Goal: Task Accomplishment & Management: Manage account settings

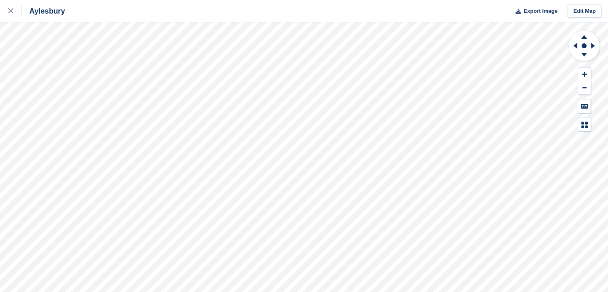
click at [41, 86] on div "Aylesbury Export Image Edit Map" at bounding box center [304, 146] width 608 height 292
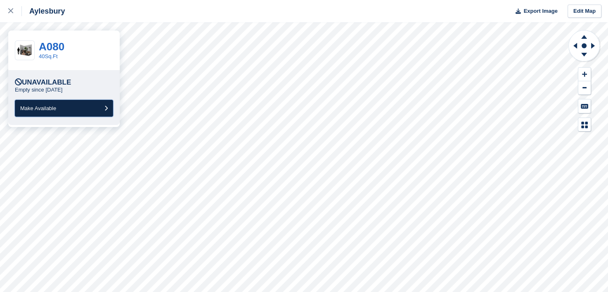
click at [51, 108] on span "Make Available" at bounding box center [38, 108] width 36 height 6
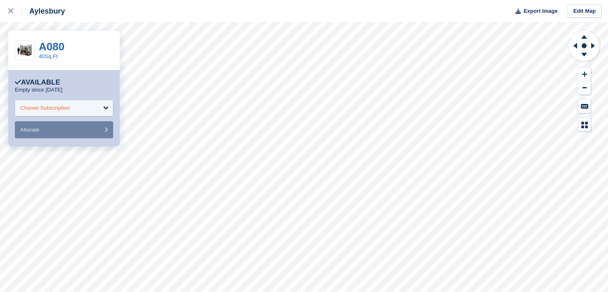
click at [52, 104] on div "Choose Subscription" at bounding box center [45, 108] width 50 height 8
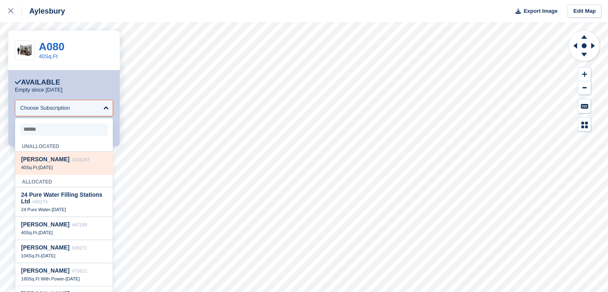
click at [44, 163] on span "[PERSON_NAME]" at bounding box center [45, 159] width 48 height 7
select select "******"
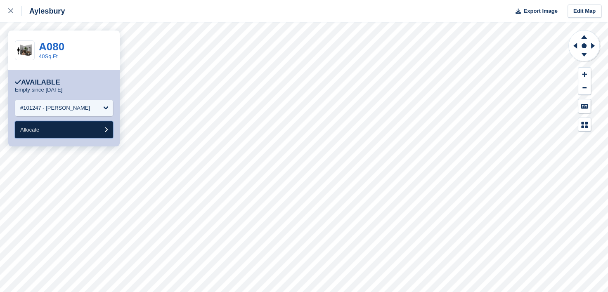
click at [24, 125] on button "Allocate" at bounding box center [64, 129] width 98 height 17
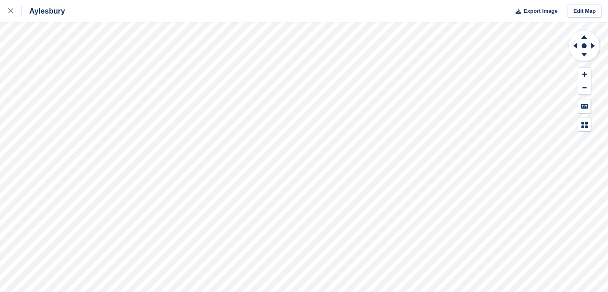
click at [42, 84] on div "Aylesbury Export Image Edit Map" at bounding box center [304, 146] width 608 height 292
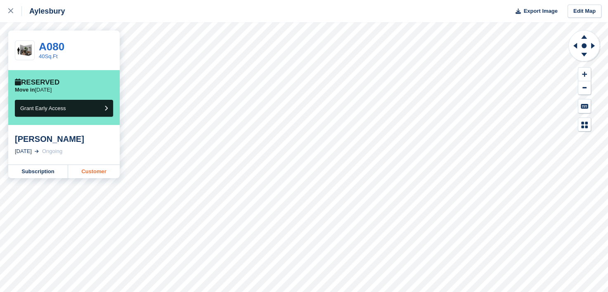
click at [94, 172] on link "Customer" at bounding box center [94, 171] width 52 height 13
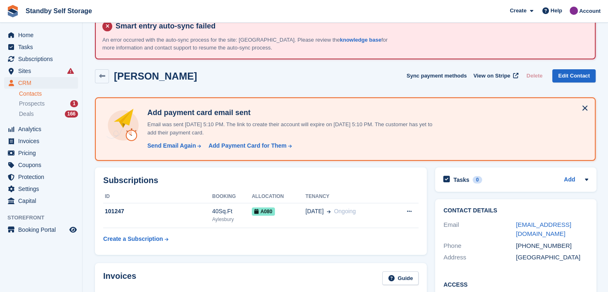
scroll to position [41, 0]
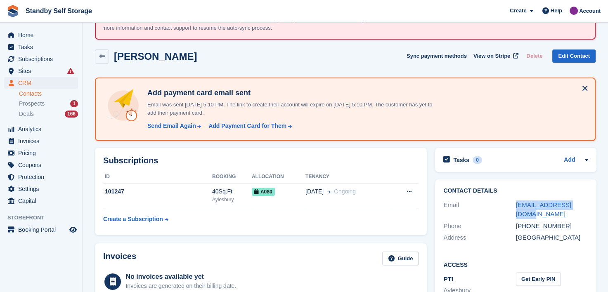
drag, startPoint x: 500, startPoint y: 202, endPoint x: 607, endPoint y: 198, distance: 107.3
copy div "[EMAIL_ADDRESS][DOMAIN_NAME]"
drag, startPoint x: 31, startPoint y: 57, endPoint x: 46, endPoint y: 60, distance: 15.1
click at [31, 57] on span "Subscriptions" at bounding box center [43, 59] width 50 height 12
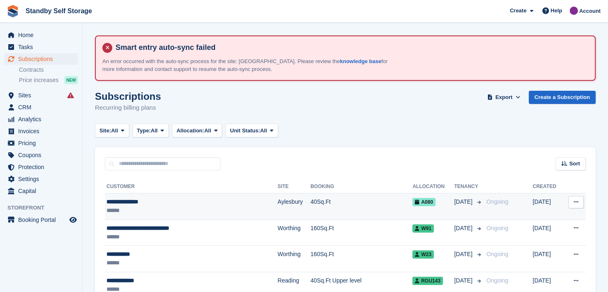
click at [113, 203] on div "**********" at bounding box center [171, 202] width 131 height 9
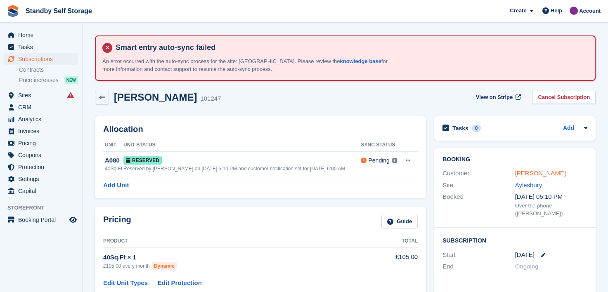
click at [527, 173] on link "[PERSON_NAME]" at bounding box center [540, 173] width 51 height 7
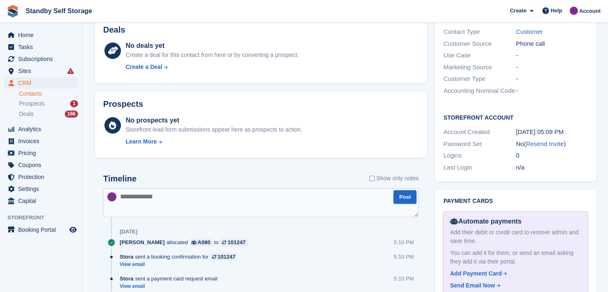
scroll to position [371, 0]
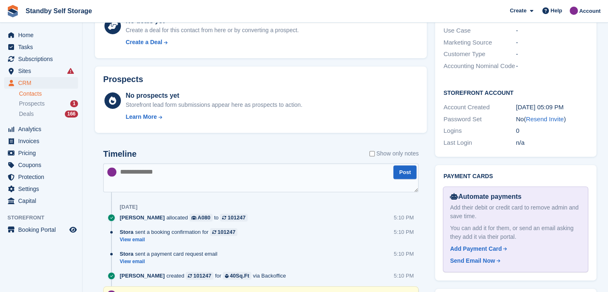
click at [179, 179] on textarea at bounding box center [260, 177] width 315 height 29
paste textarea "**********"
type textarea "**********"
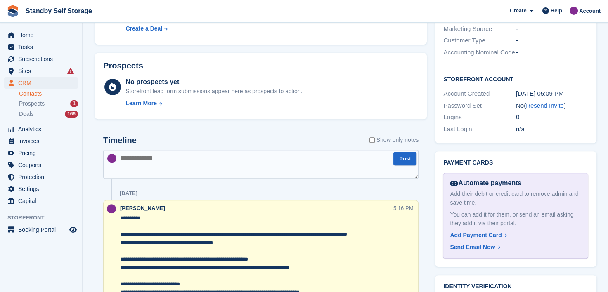
scroll to position [248, 0]
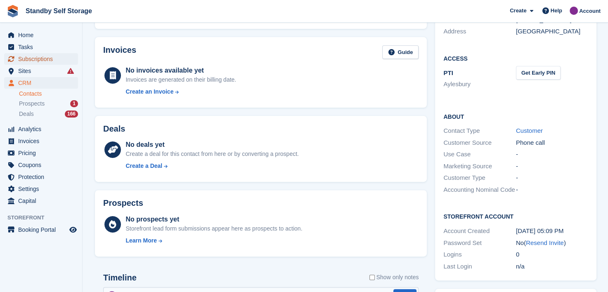
drag, startPoint x: 26, startPoint y: 55, endPoint x: 86, endPoint y: 68, distance: 61.3
click at [27, 55] on span "Subscriptions" at bounding box center [43, 59] width 50 height 12
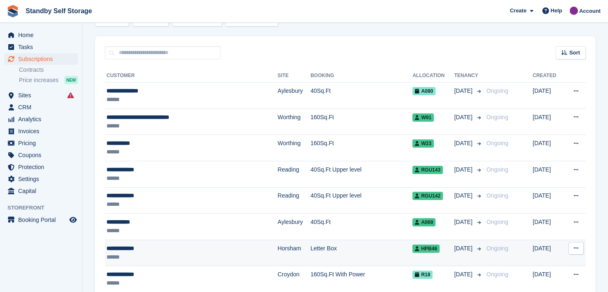
scroll to position [206, 0]
